Goal: Task Accomplishment & Management: Manage account settings

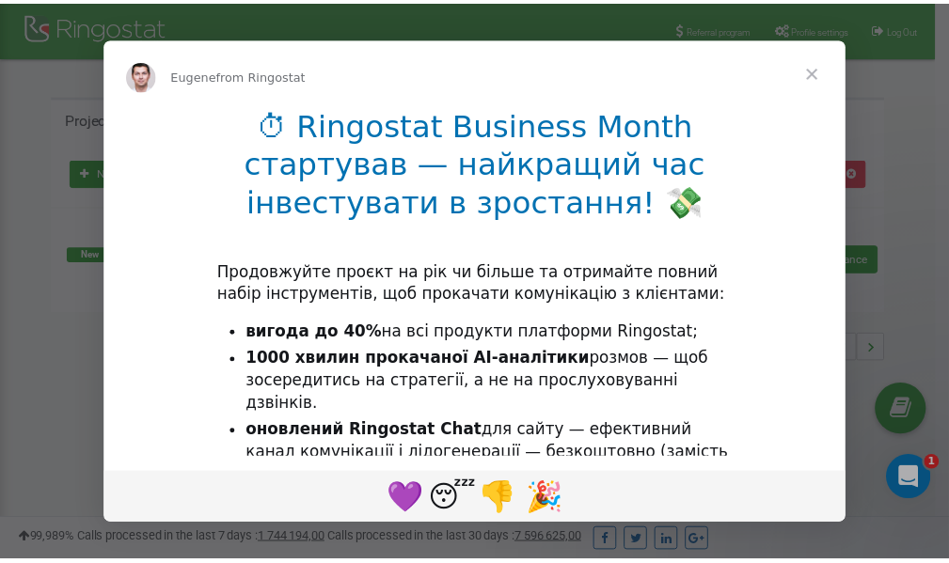
scroll to position [281, 0]
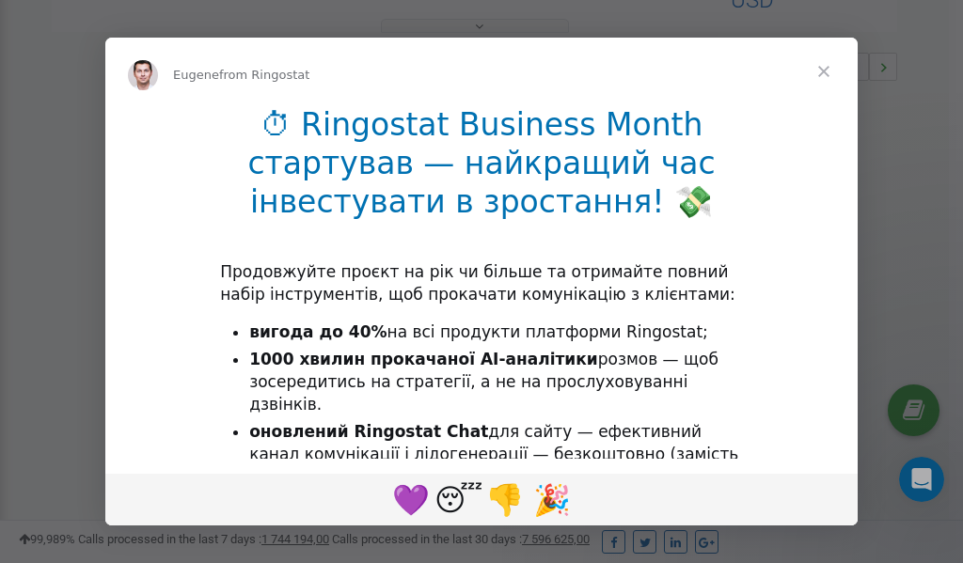
click at [826, 72] on span "Close" at bounding box center [824, 72] width 68 height 68
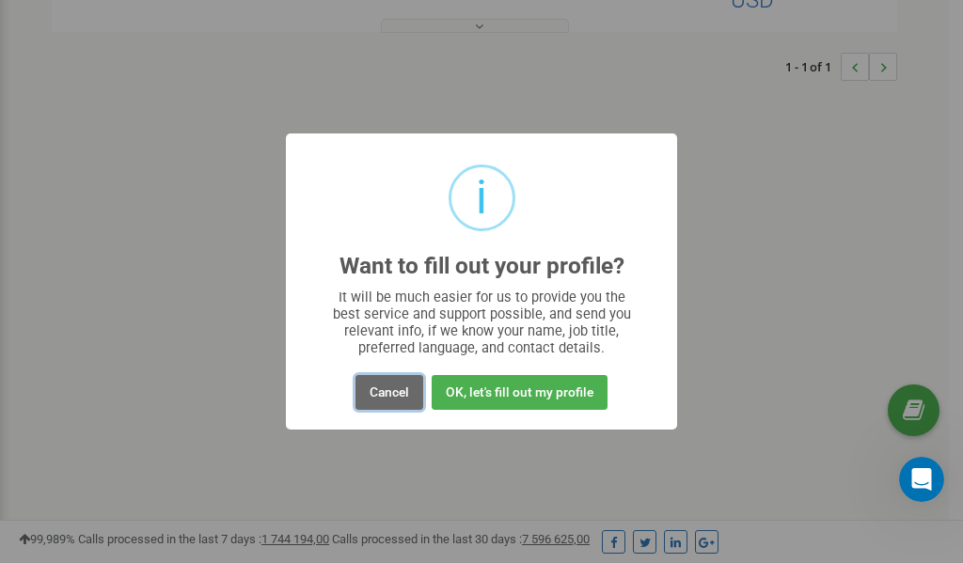
click at [403, 400] on button "Cancel" at bounding box center [389, 392] width 68 height 35
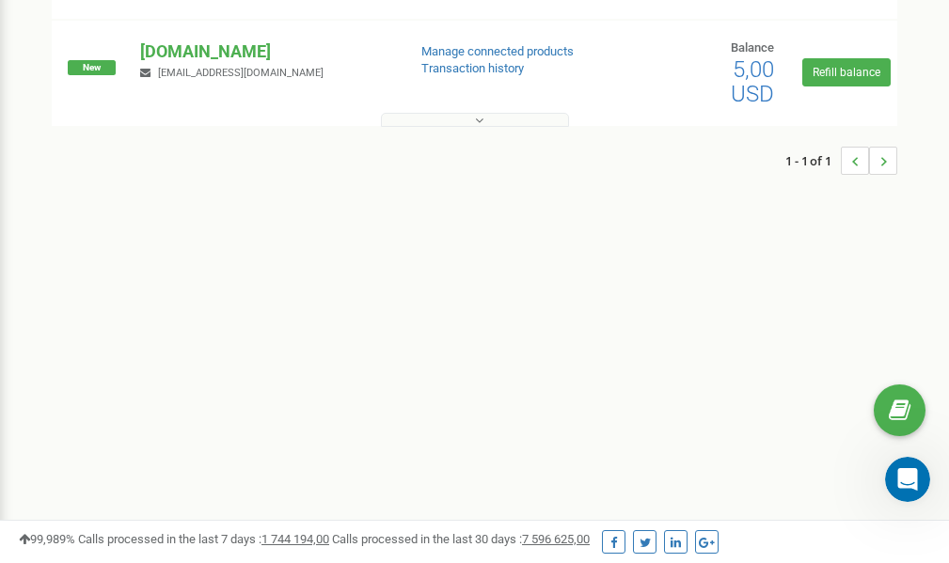
scroll to position [0, 0]
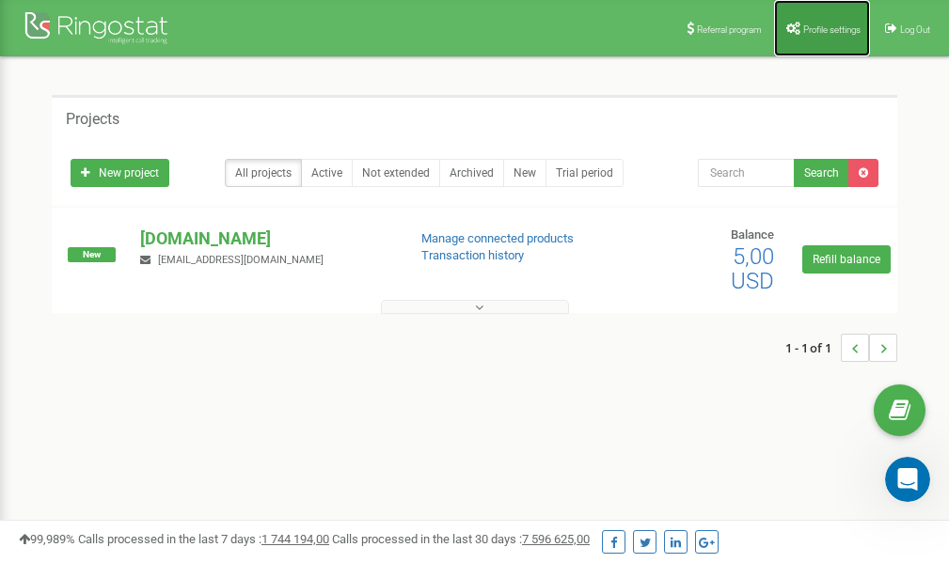
click at [827, 33] on span "Profile settings" at bounding box center [831, 29] width 57 height 10
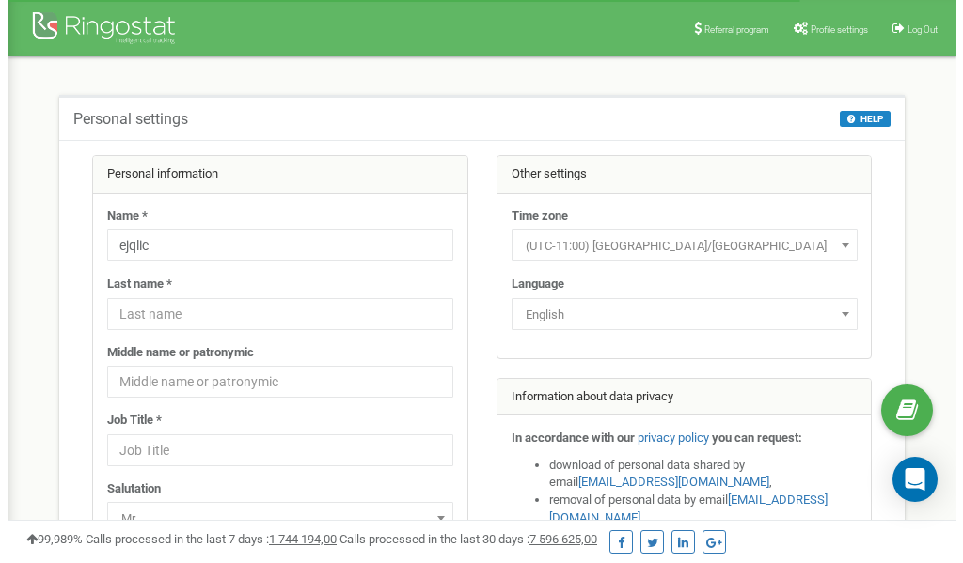
scroll to position [94, 0]
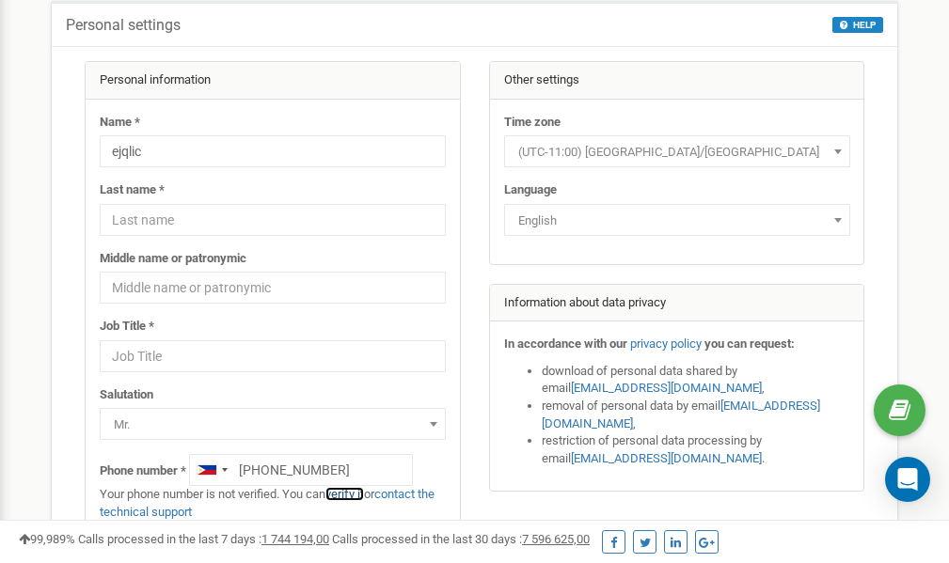
click at [350, 493] on link "verify it" at bounding box center [344, 494] width 39 height 14
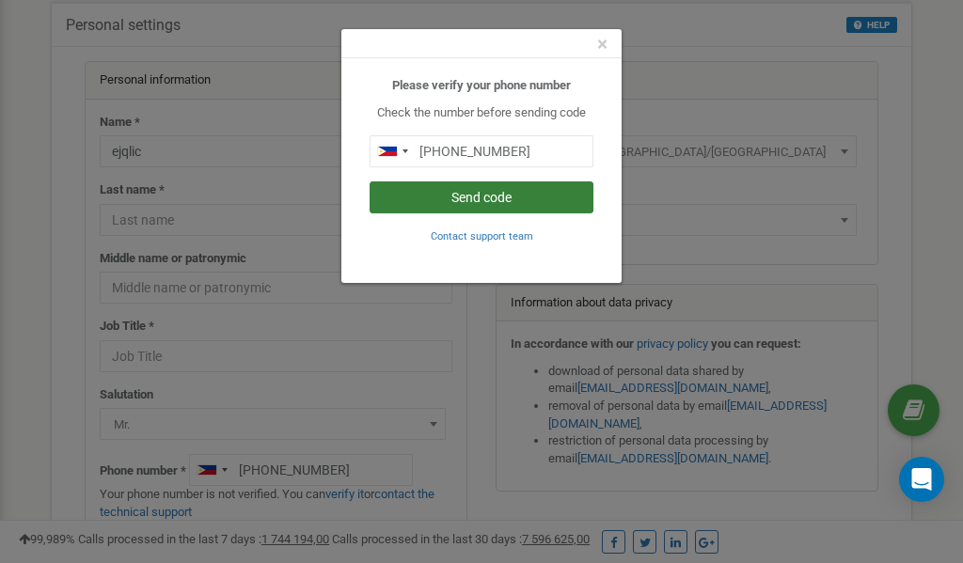
click at [486, 197] on button "Send code" at bounding box center [482, 197] width 224 height 32
